Goal: Information Seeking & Learning: Learn about a topic

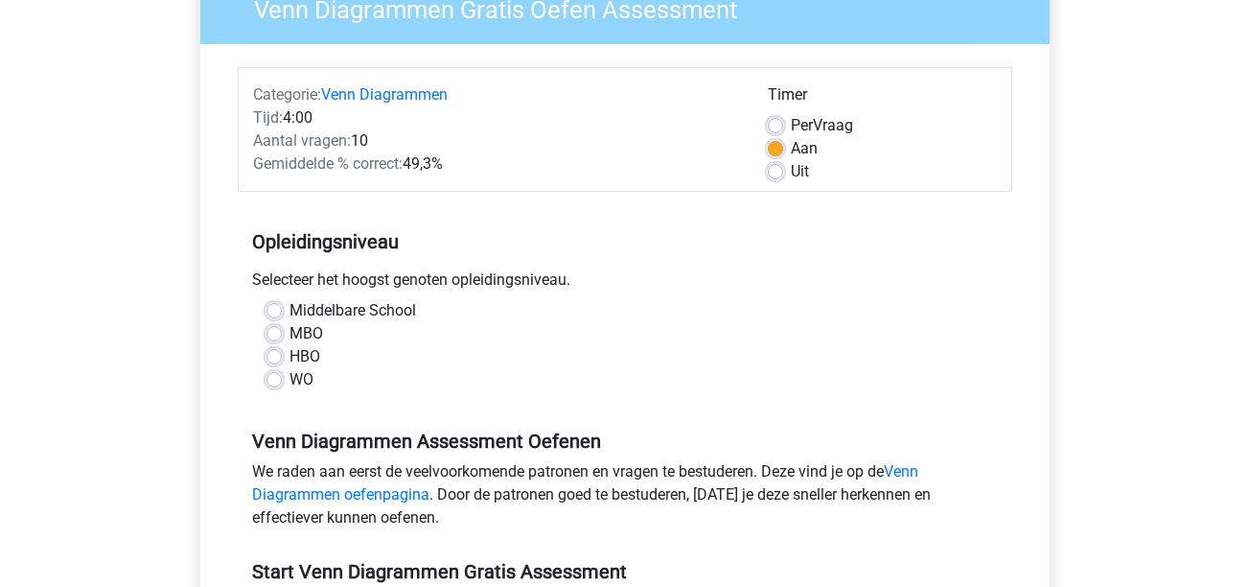
scroll to position [206, 0]
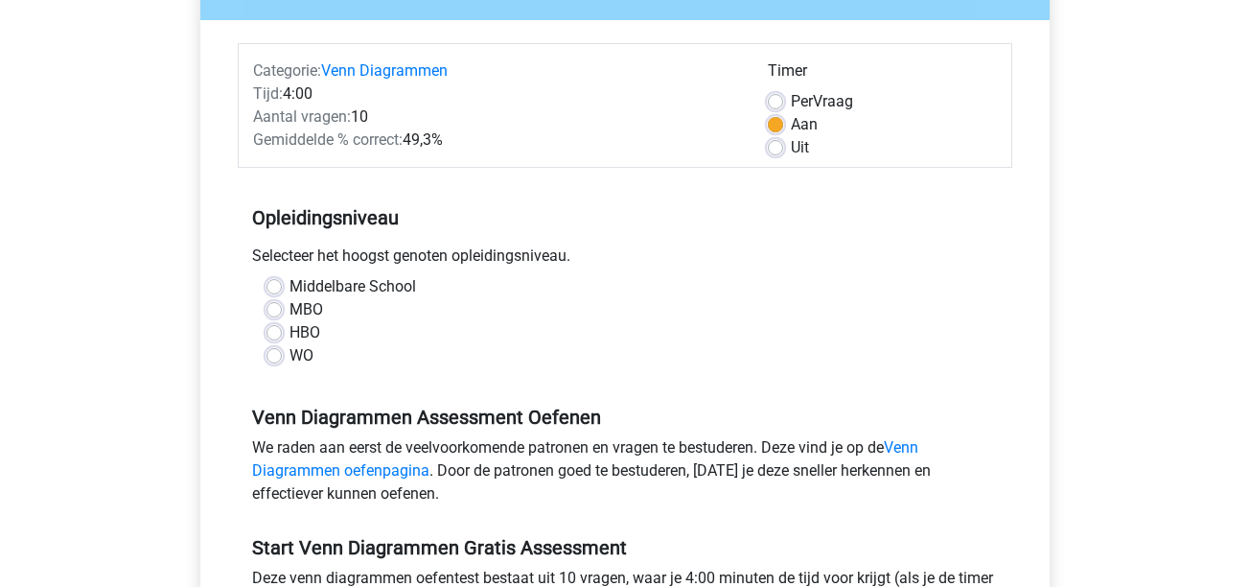
click at [791, 153] on label "Uit" at bounding box center [800, 147] width 18 height 23
click at [782, 153] on input "Uit" at bounding box center [775, 145] width 15 height 19
radio input "true"
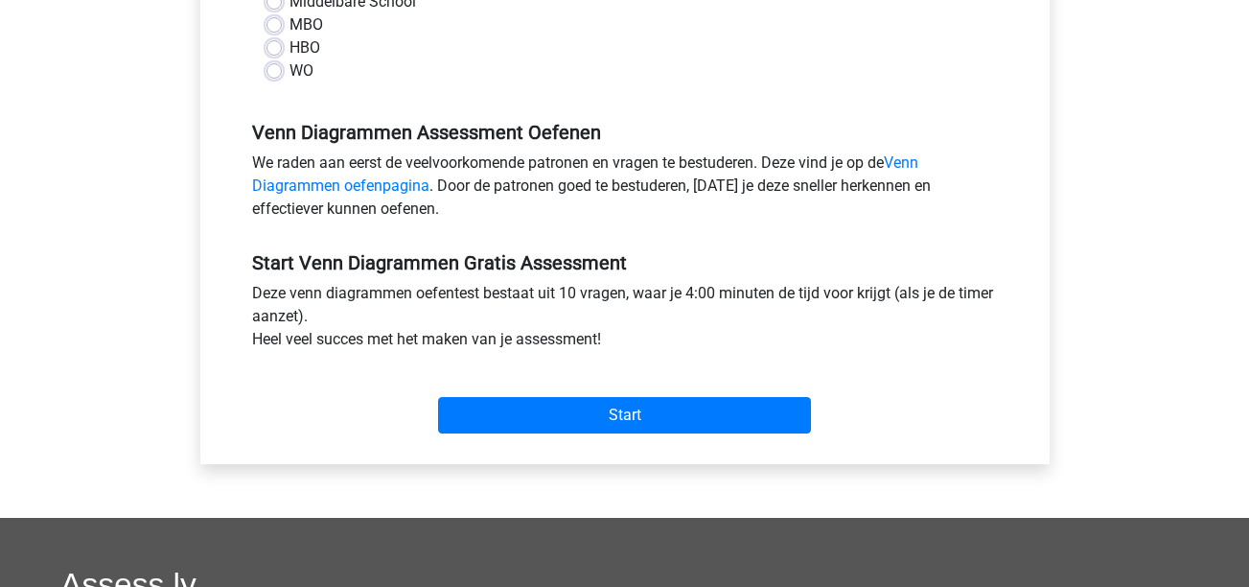
scroll to position [493, 0]
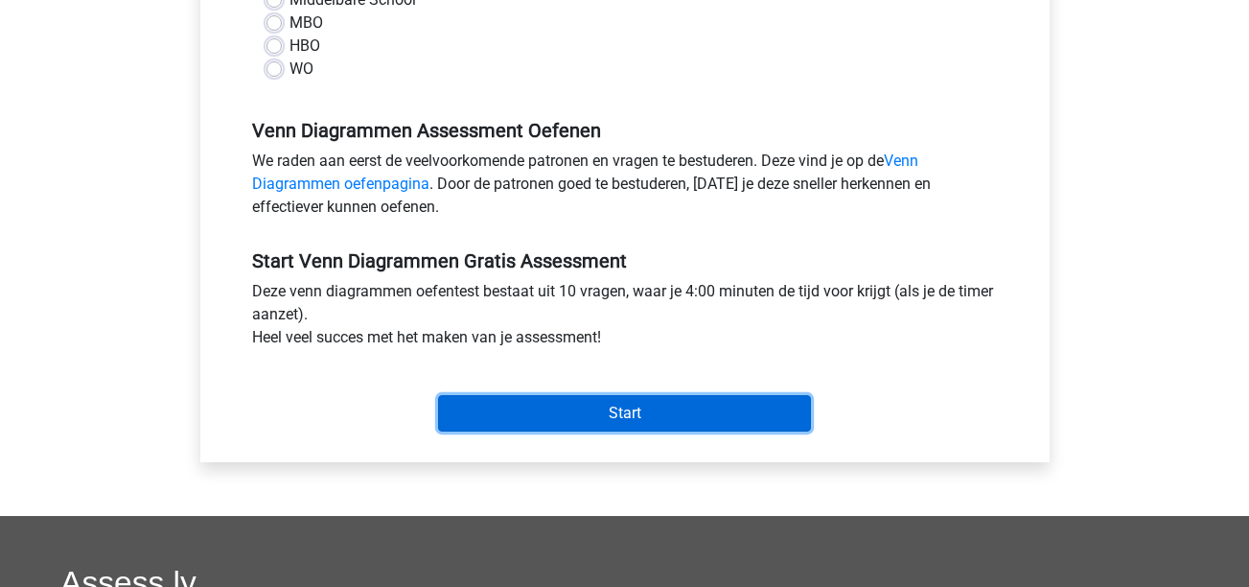
click at [555, 430] on input "Start" at bounding box center [624, 413] width 373 height 36
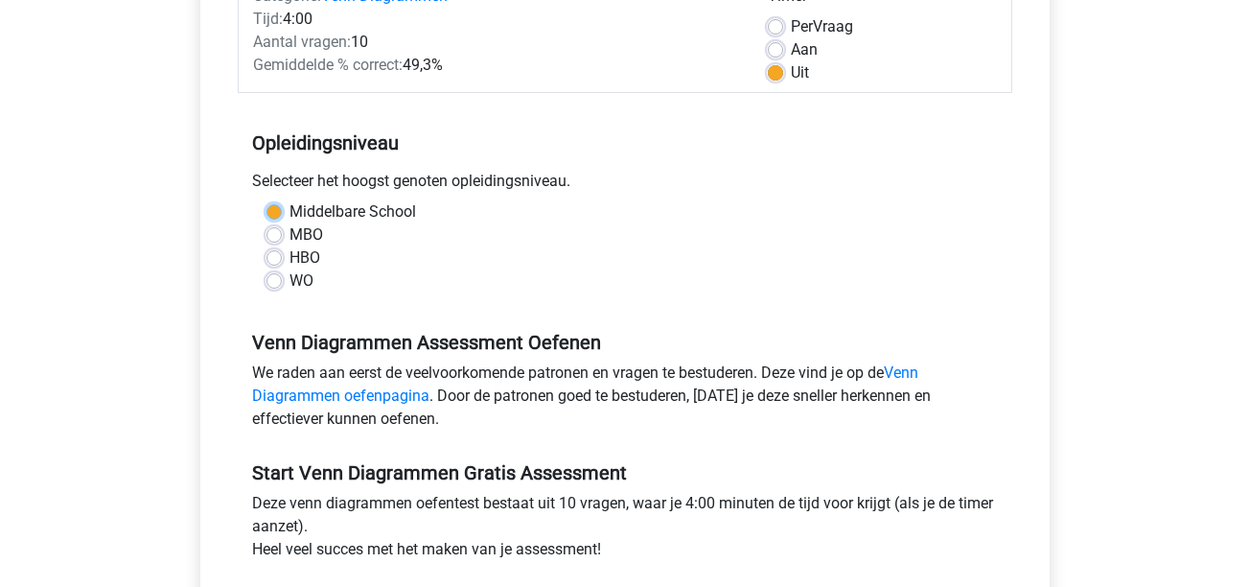
scroll to position [252, 0]
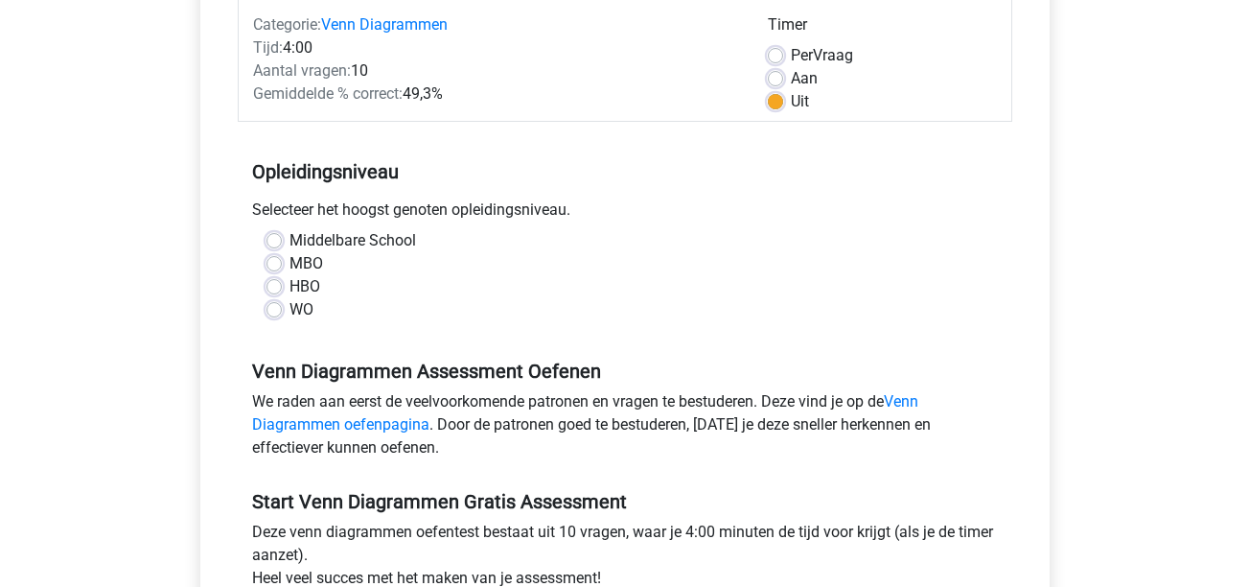
click at [347, 366] on h5 "Venn Diagrammen Assessment Oefenen" at bounding box center [625, 371] width 746 height 23
click at [290, 244] on label "Middelbare School" at bounding box center [353, 240] width 127 height 23
click at [278, 244] on input "Middelbare School" at bounding box center [274, 238] width 15 height 19
radio input "true"
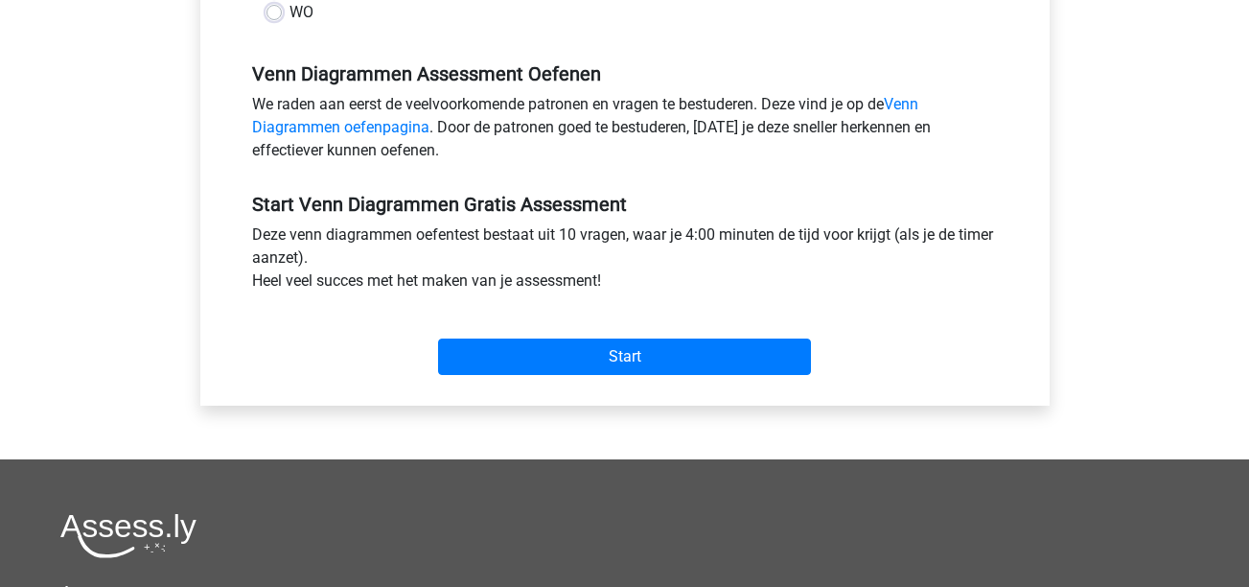
scroll to position [553, 0]
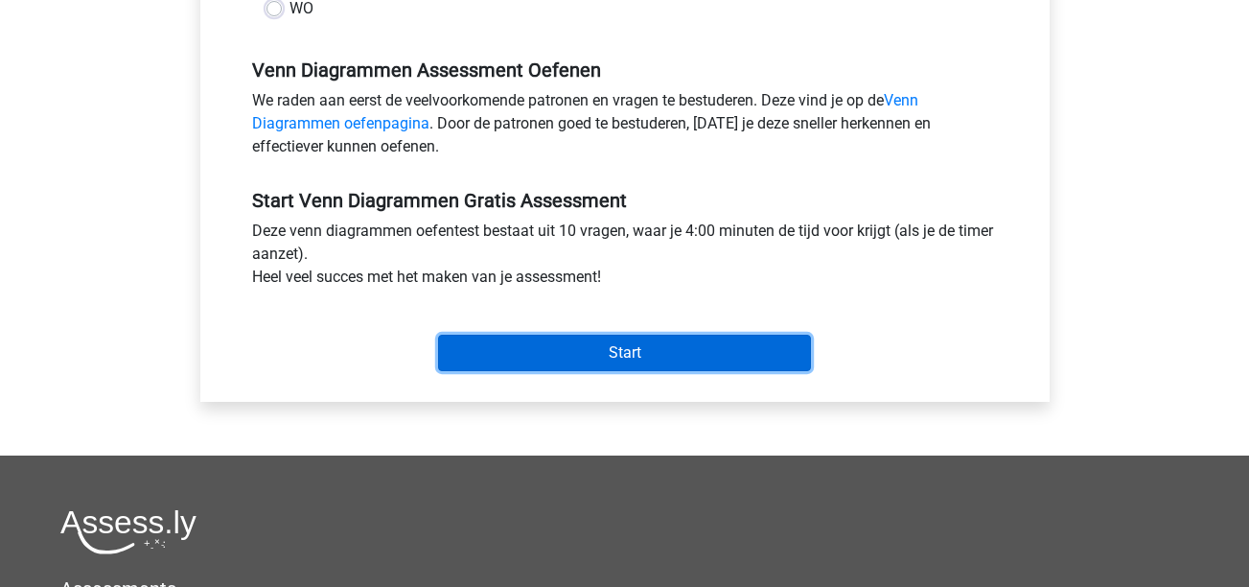
click at [531, 355] on input "Start" at bounding box center [624, 353] width 373 height 36
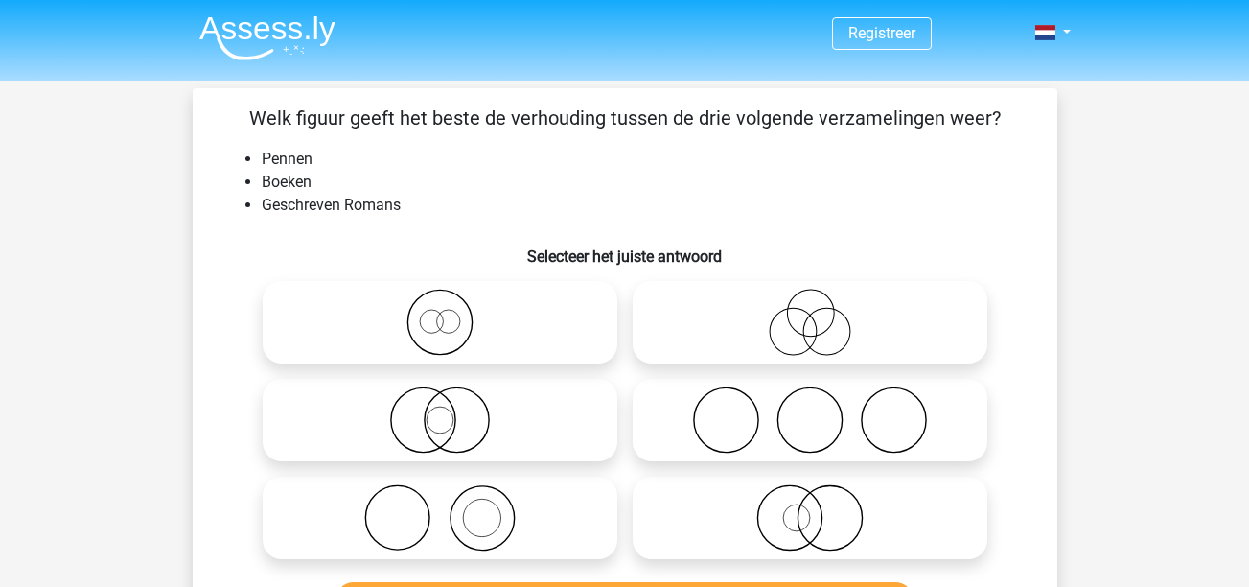
click at [865, 529] on icon at bounding box center [809, 517] width 339 height 67
click at [823, 508] on input "radio" at bounding box center [816, 502] width 12 height 12
radio input "true"
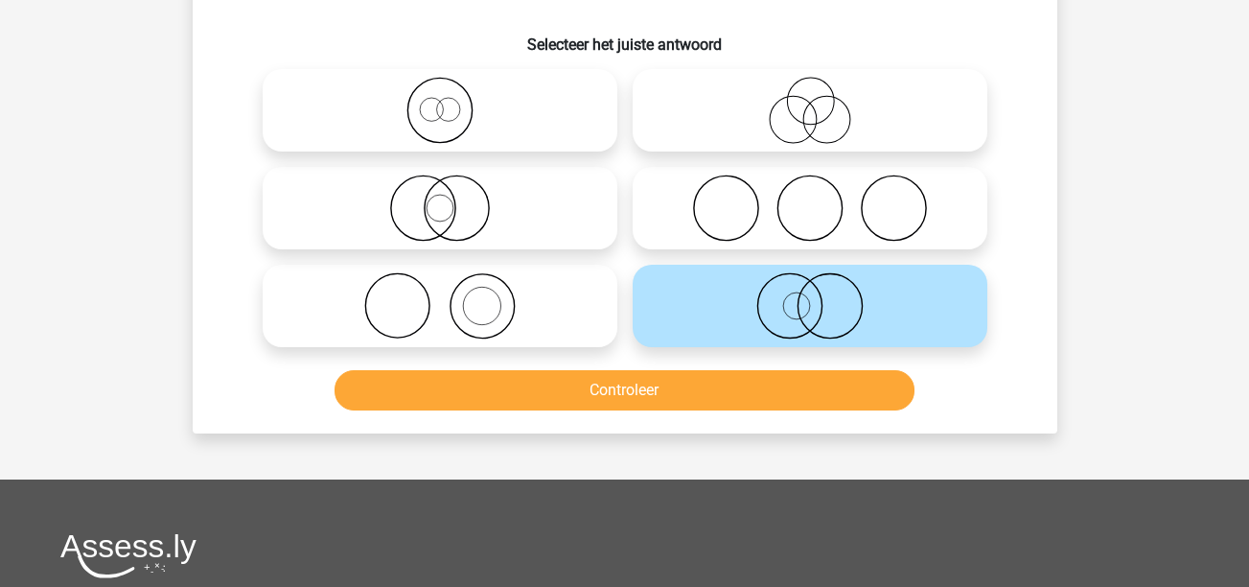
scroll to position [219, 0]
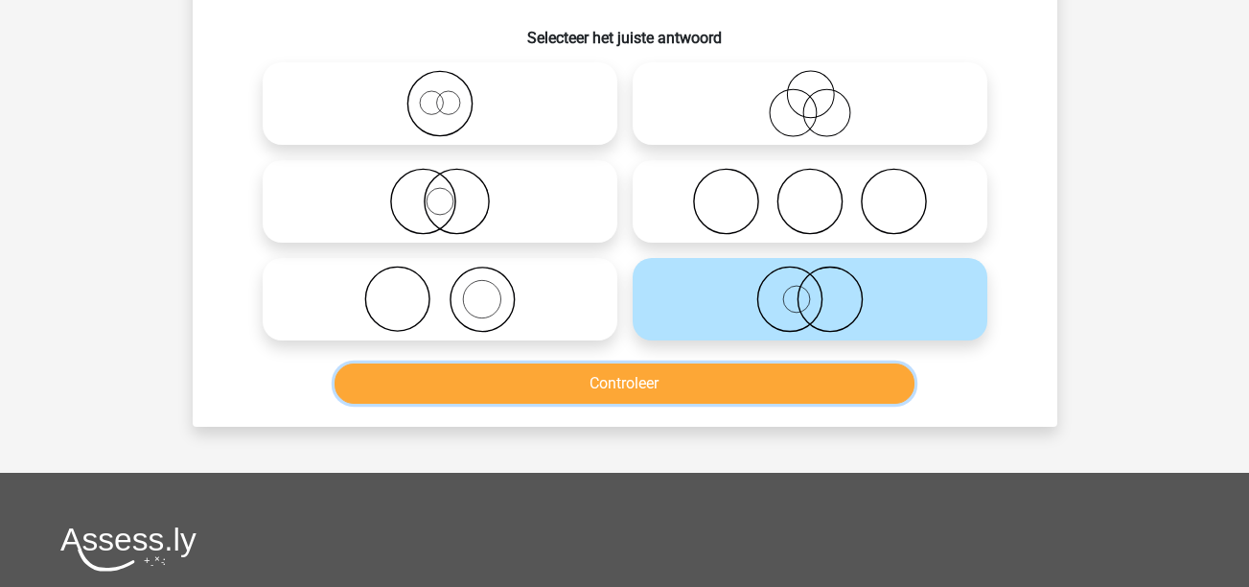
click at [843, 400] on button "Controleer" at bounding box center [625, 383] width 580 height 40
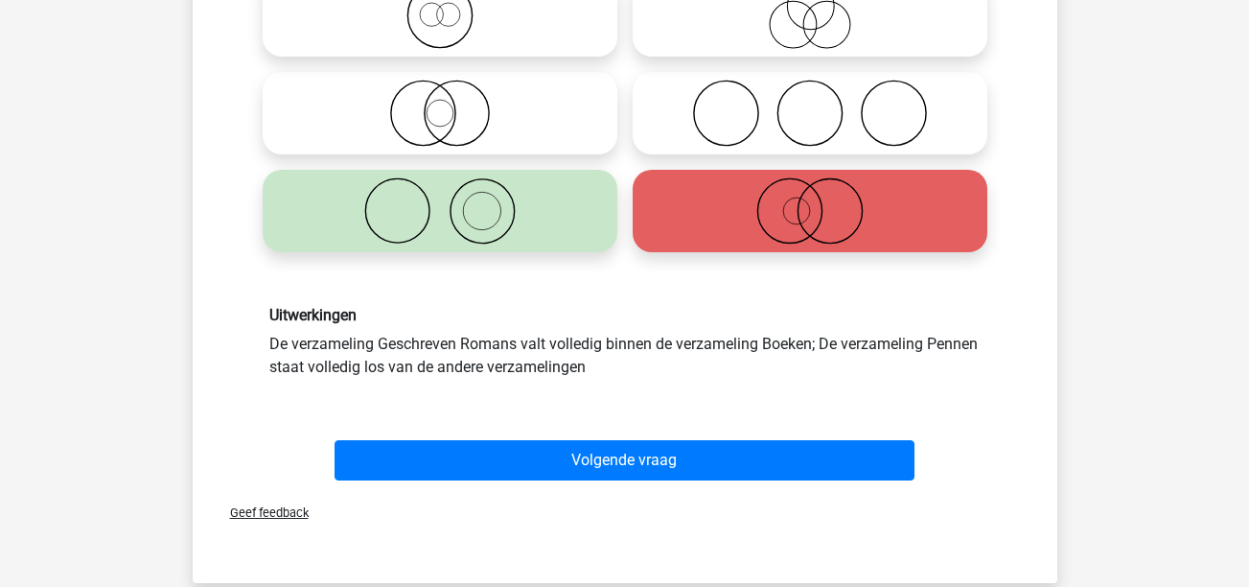
scroll to position [311, 0]
